Goal: Check status

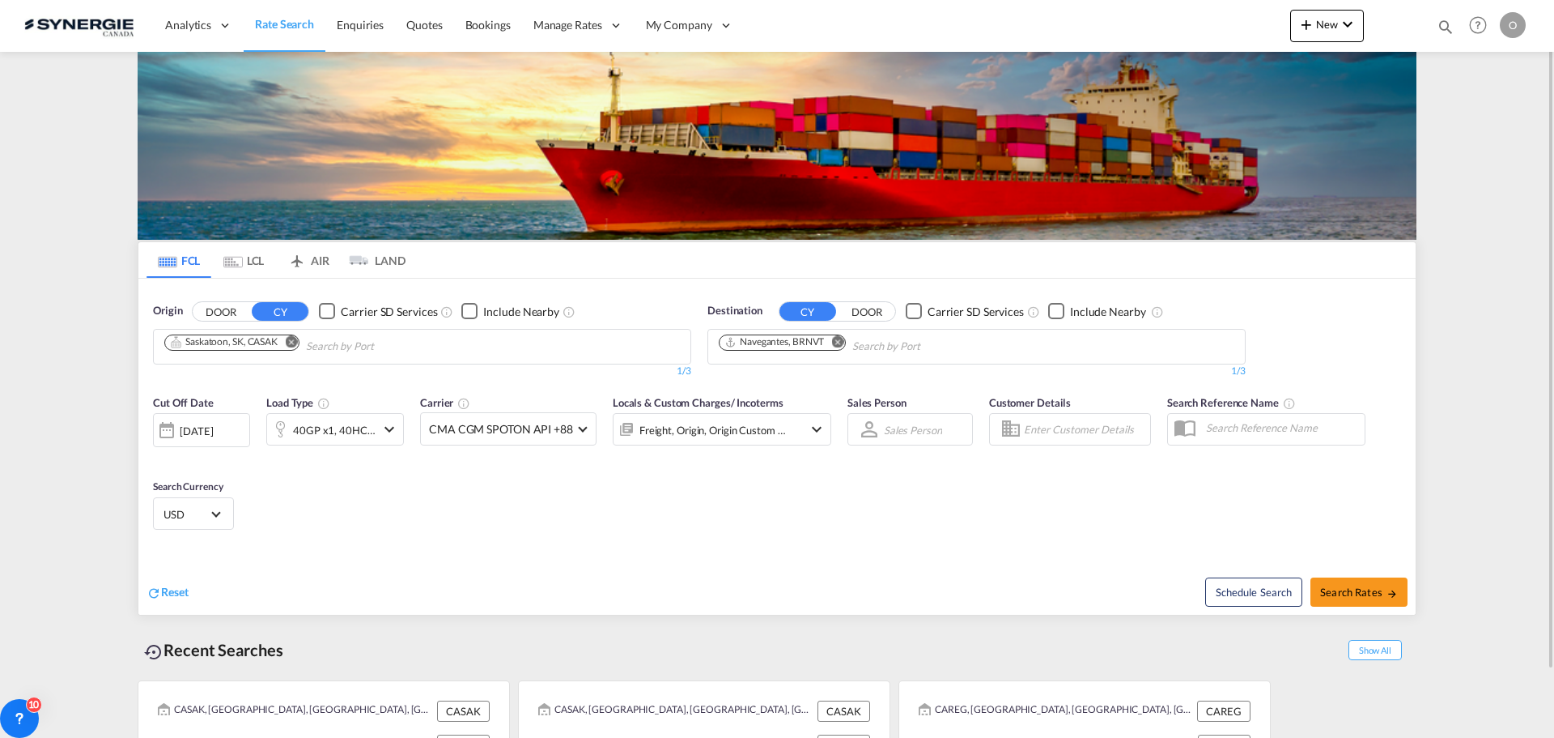
click at [1452, 23] on md-icon "icon-magnify" at bounding box center [1446, 27] width 18 height 18
drag, startPoint x: 1202, startPoint y: 28, endPoint x: 1203, endPoint y: 38, distance: 9.7
click at [1202, 31] on select "Bookings Quotes Enquiries" at bounding box center [1188, 26] width 77 height 29
select select "Quotes"
click at [1150, 12] on select "Bookings Quotes Enquiries" at bounding box center [1188, 26] width 77 height 29
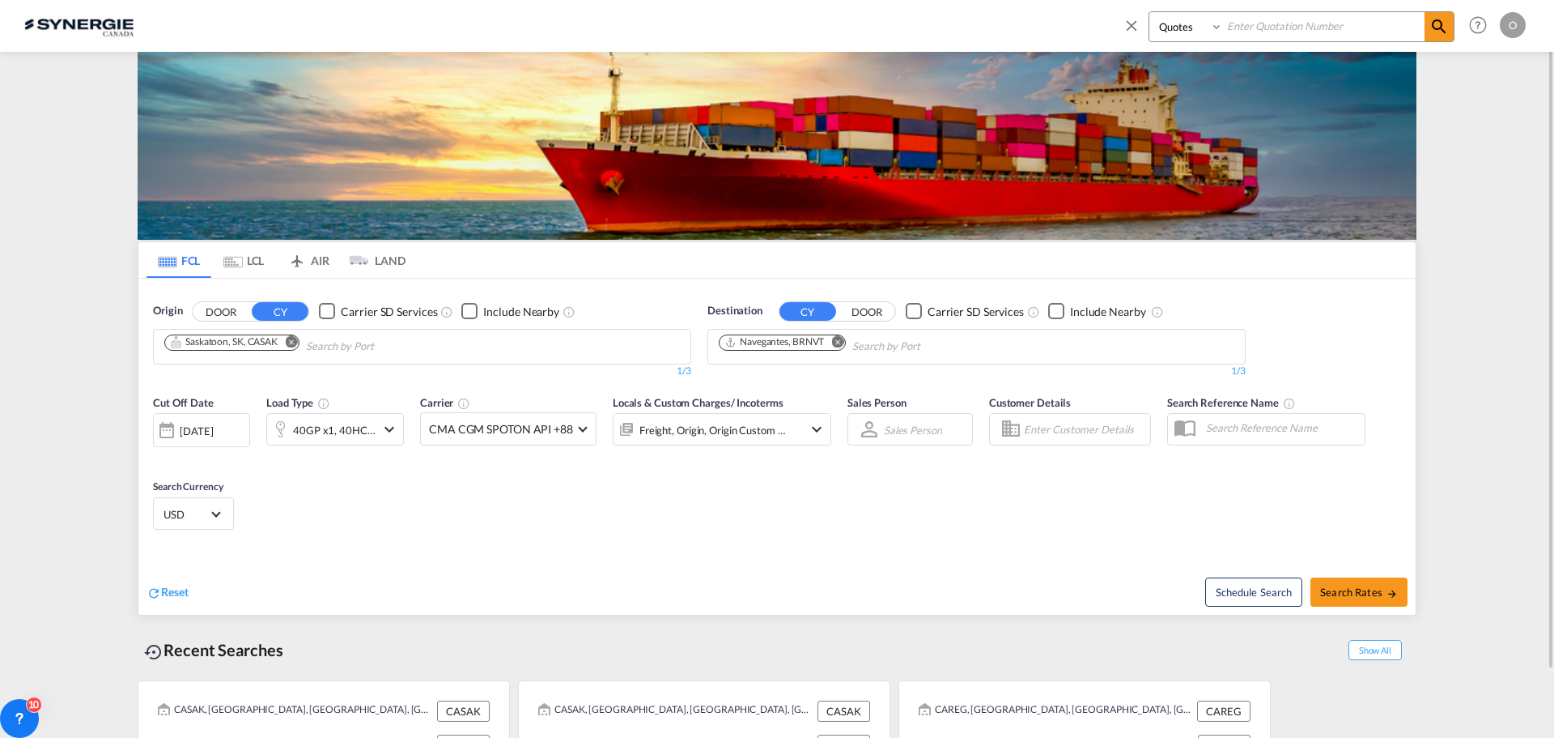
click at [1278, 32] on input at bounding box center [1324, 26] width 202 height 28
paste input "SYC000013359"
type input "SYC000013359"
click at [1434, 27] on md-icon "icon-magnify" at bounding box center [1439, 26] width 19 height 19
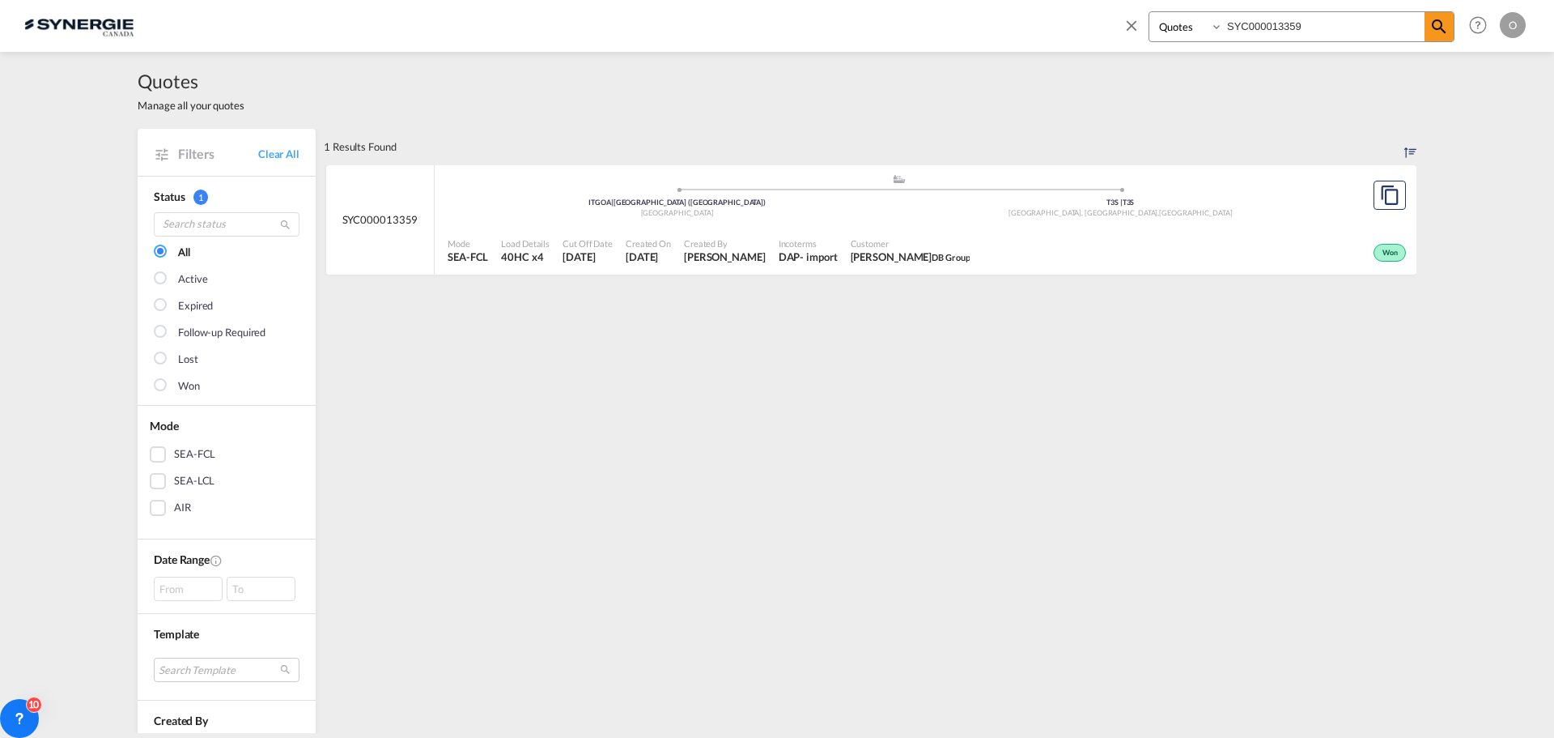
click at [1227, 244] on div "Won" at bounding box center [1193, 251] width 434 height 40
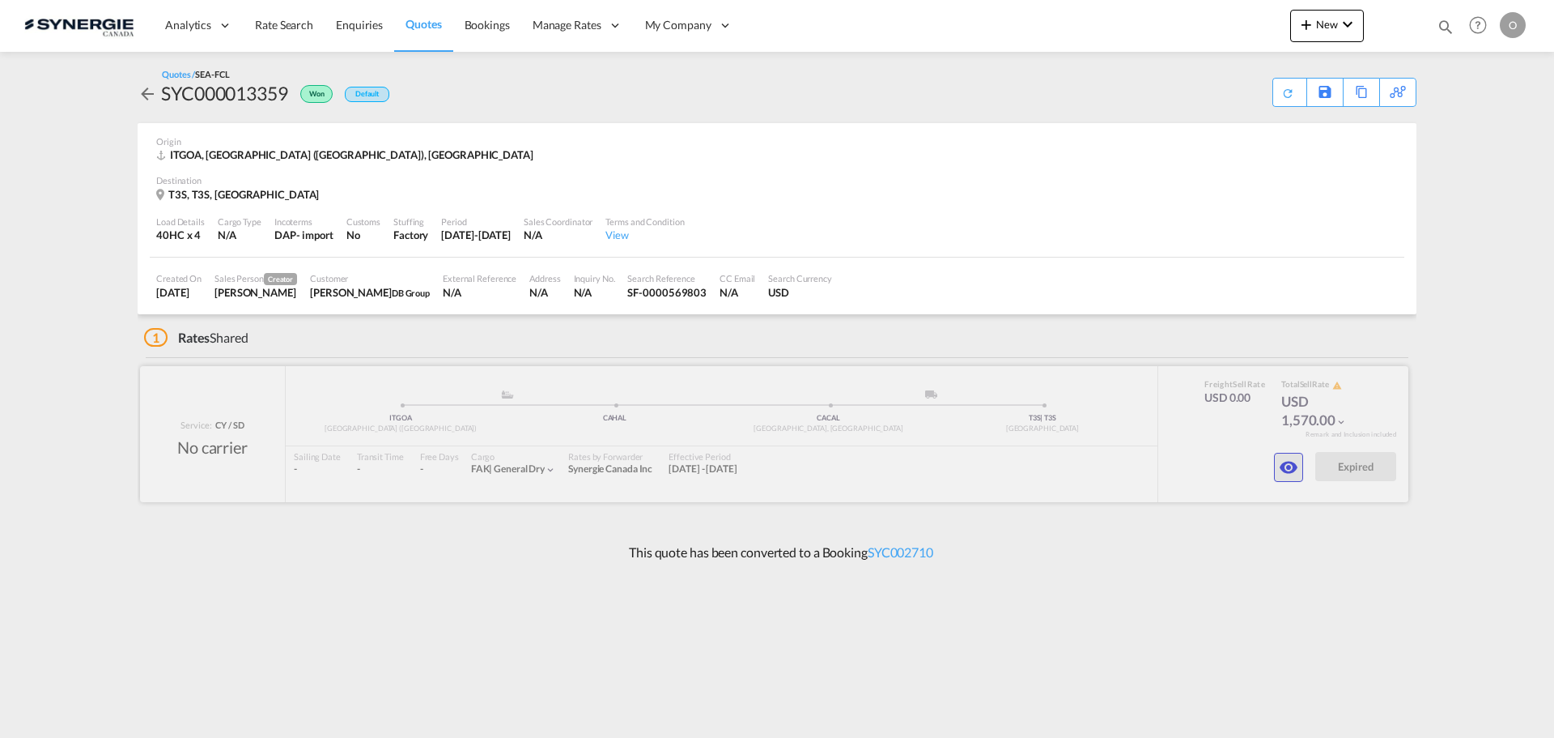
click at [1297, 470] on md-icon "icon-eye" at bounding box center [1288, 466] width 19 height 19
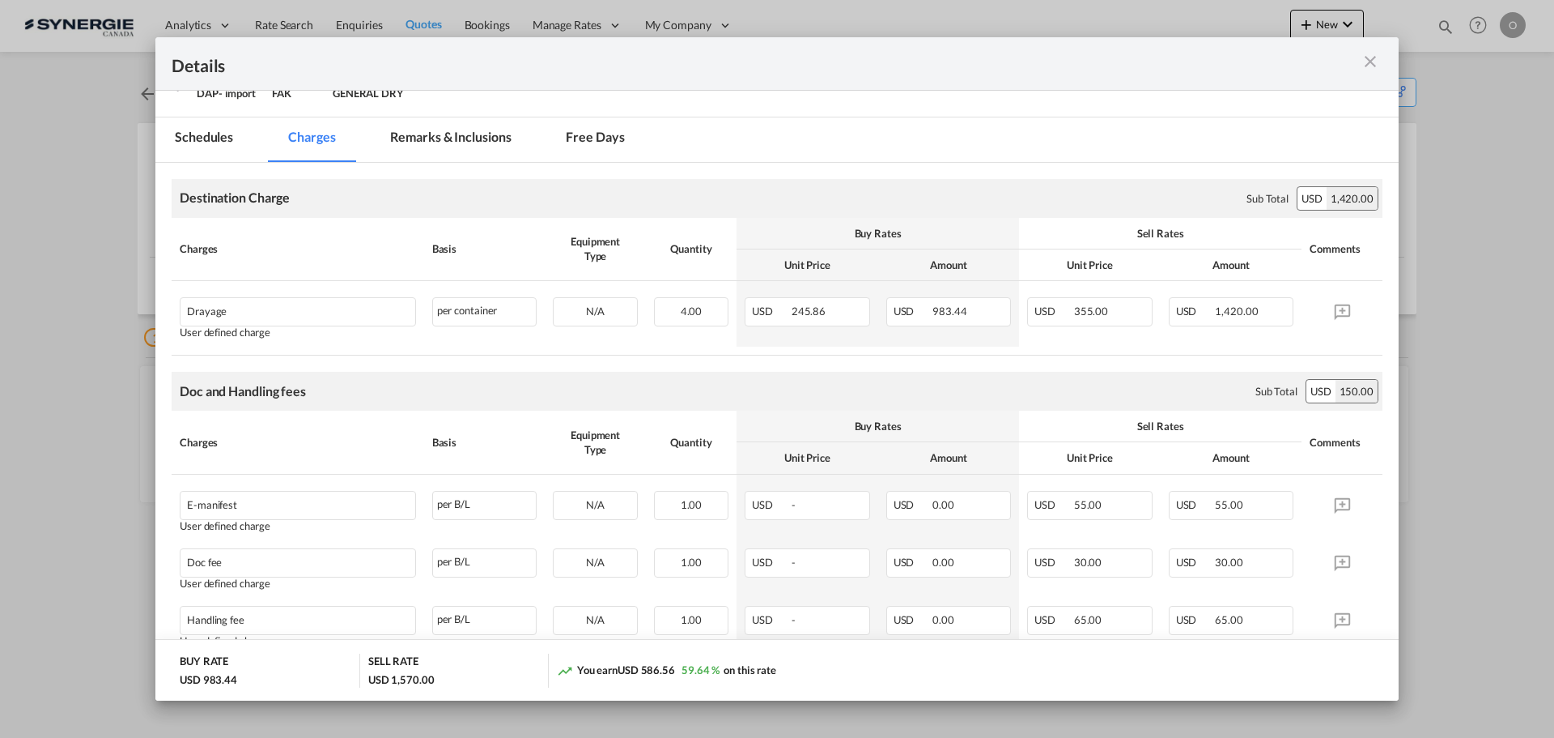
scroll to position [243, 0]
click at [444, 136] on md-tab-item "Remarks & Inclusions" at bounding box center [450, 136] width 159 height 45
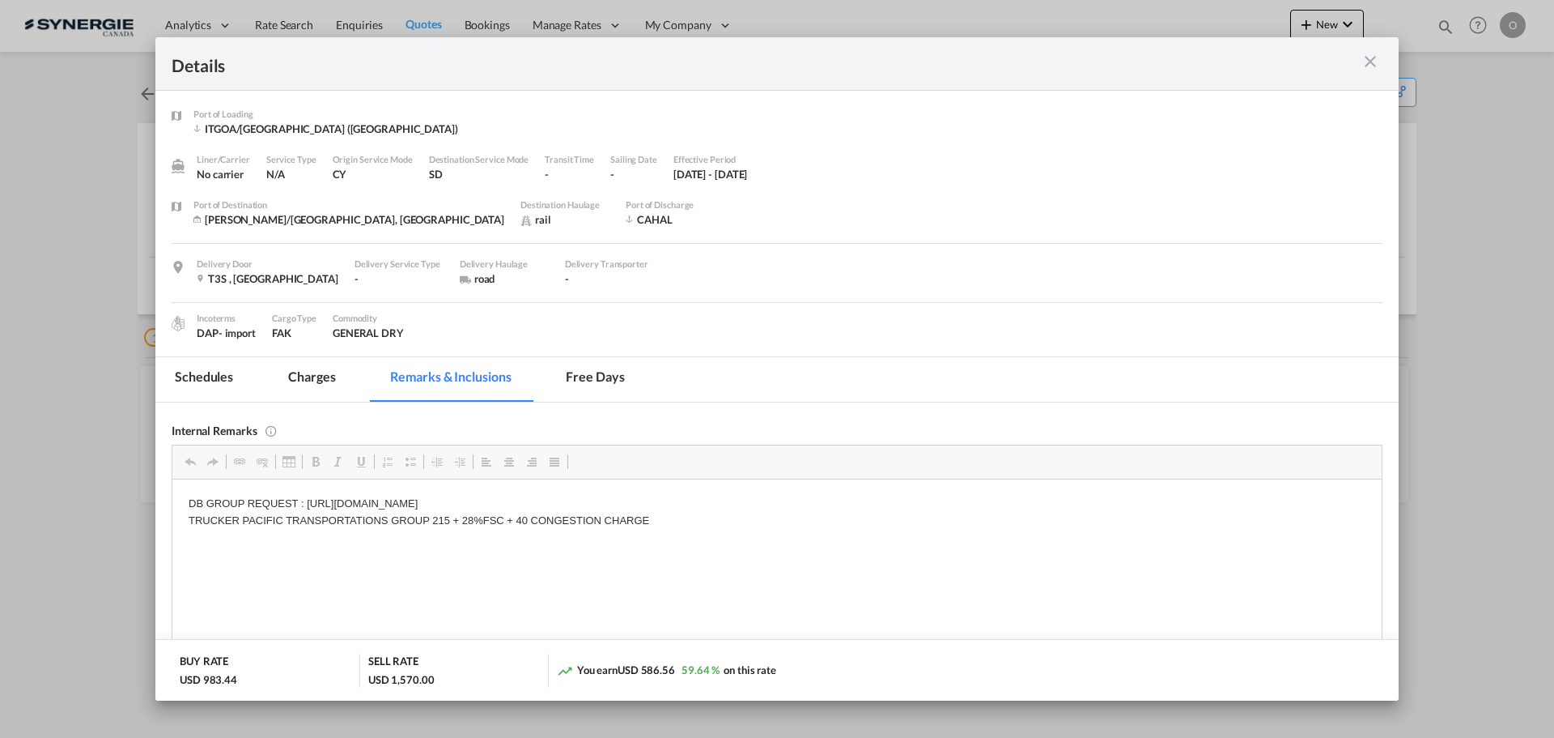
scroll to position [81, 0]
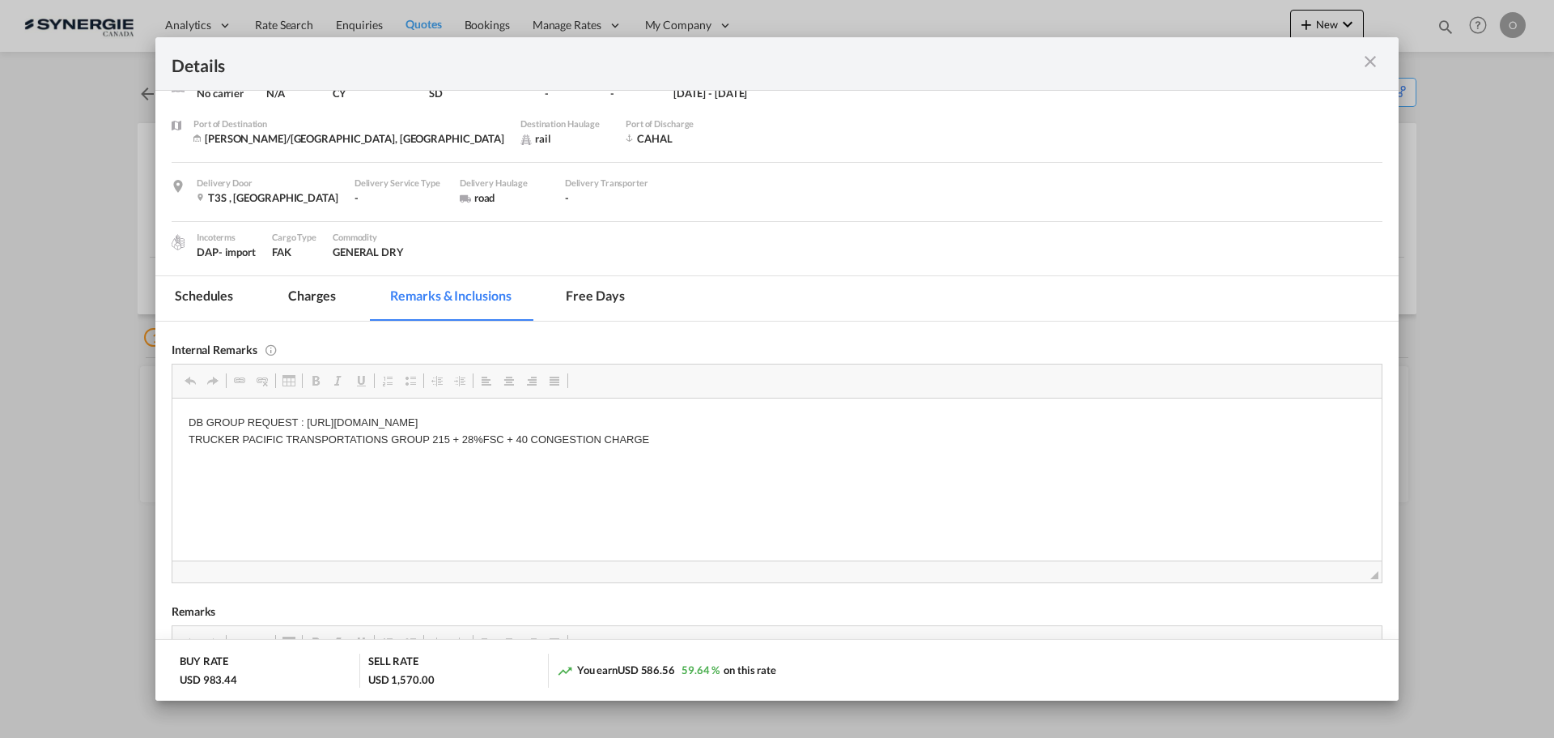
click at [321, 287] on md-tab-item "Charges" at bounding box center [312, 298] width 86 height 45
